Goal: Find specific page/section: Find specific page/section

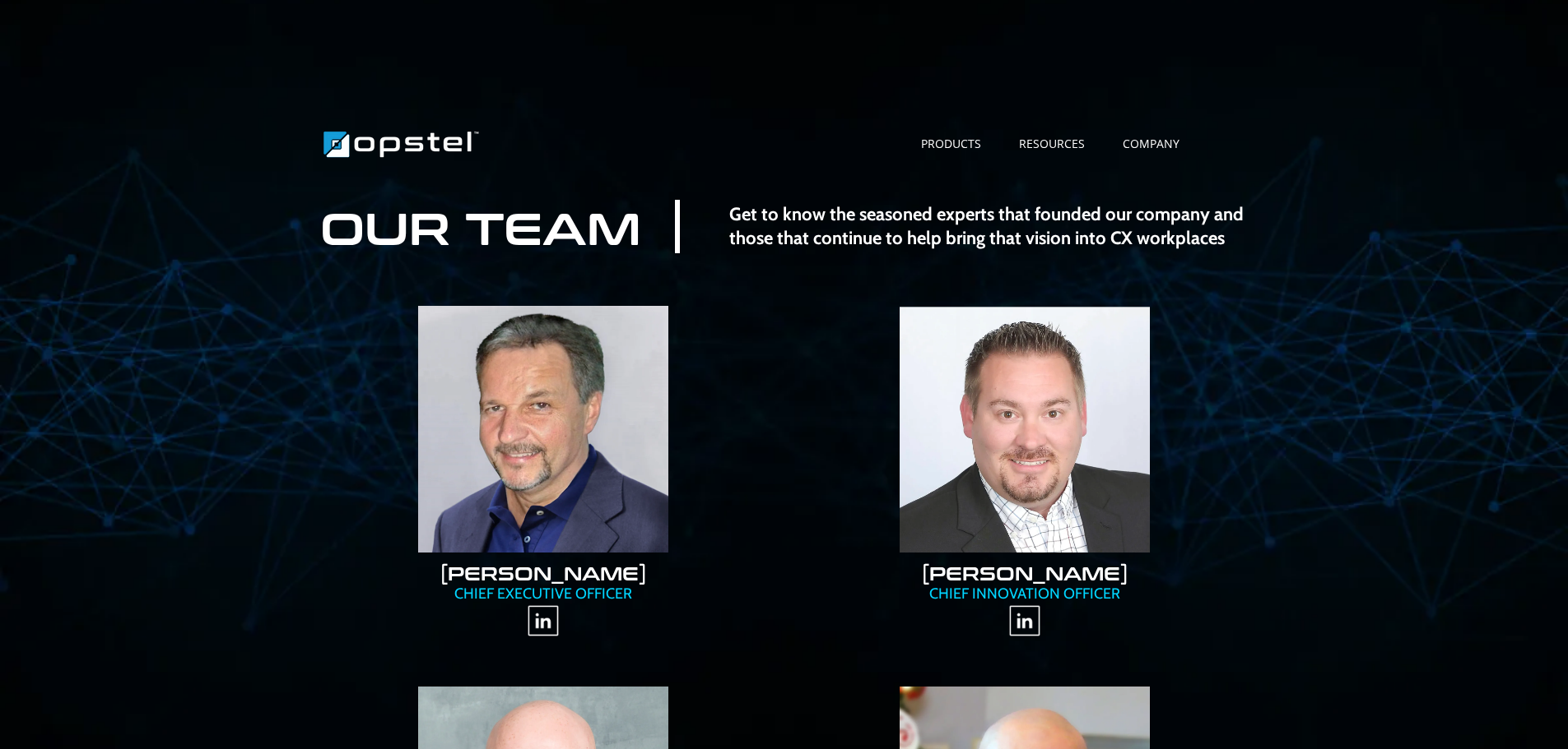
click at [814, 220] on strong "Get to know the seasoned experts that founded our company and those that contin…" at bounding box center [986, 227] width 514 height 46
click at [944, 165] on link "Skills Management" at bounding box center [968, 164] width 131 height 22
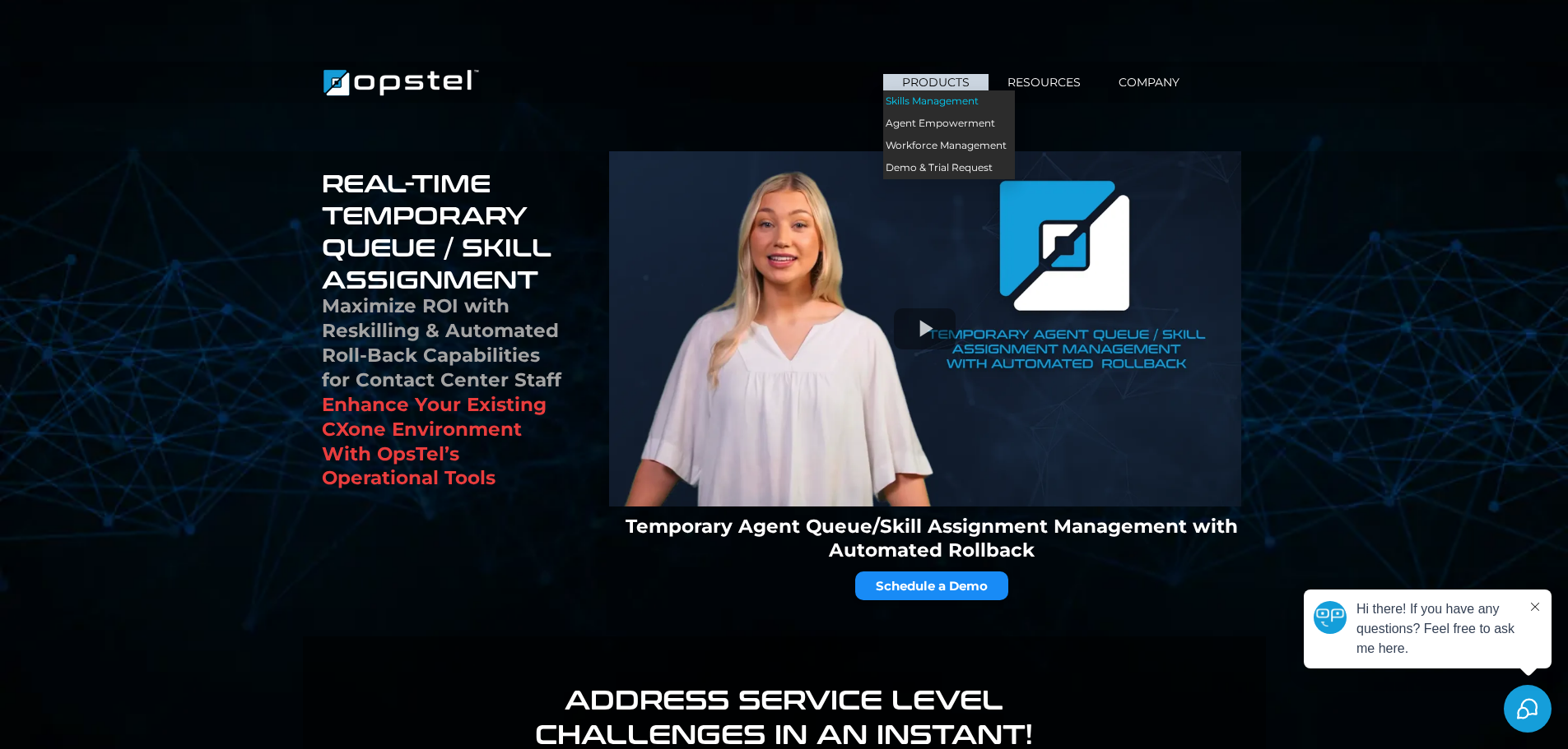
click at [932, 100] on link "Skills Management" at bounding box center [949, 102] width 131 height 22
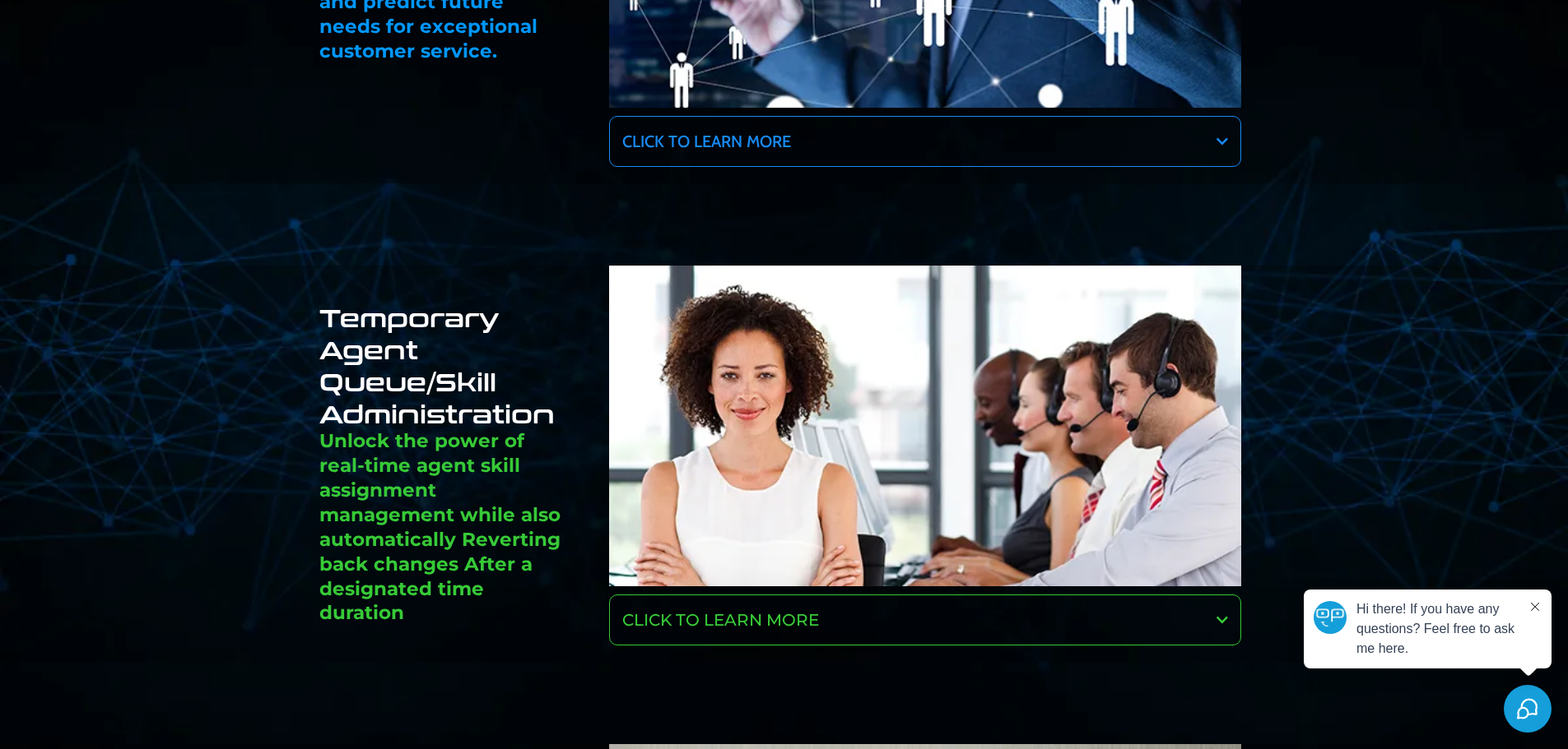
scroll to position [1810, 0]
